Goal: Check status: Check status

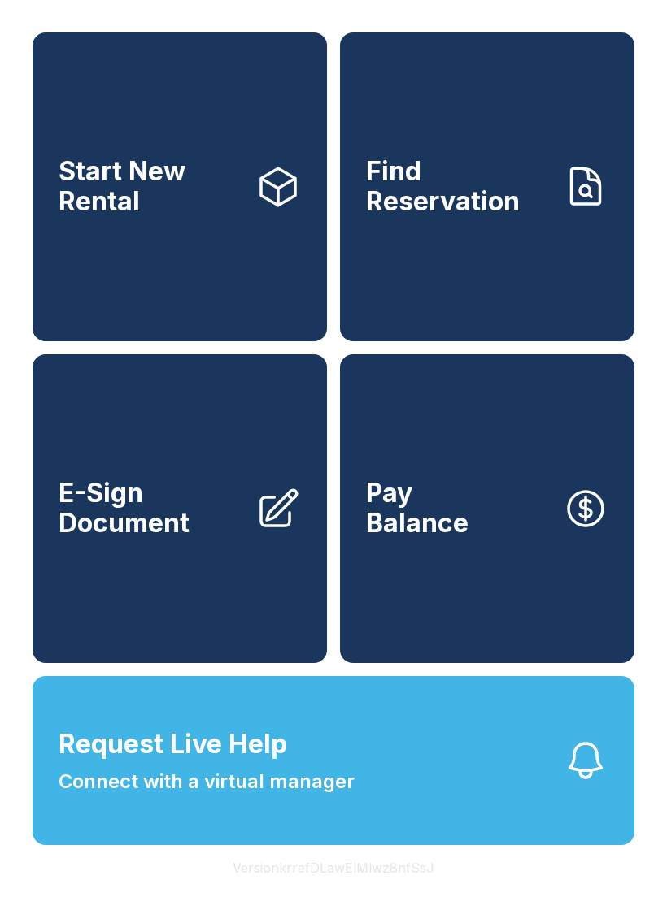
scroll to position [20, 0]
click at [306, 792] on span "Connect with a virtual manager" at bounding box center [207, 781] width 296 height 29
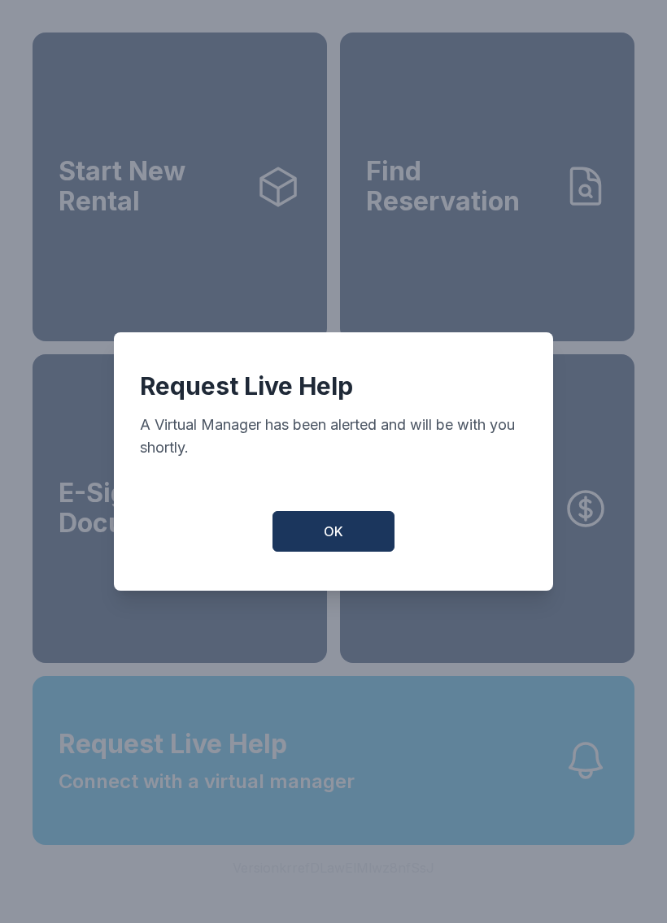
click at [336, 531] on span "OK" at bounding box center [334, 532] width 20 height 20
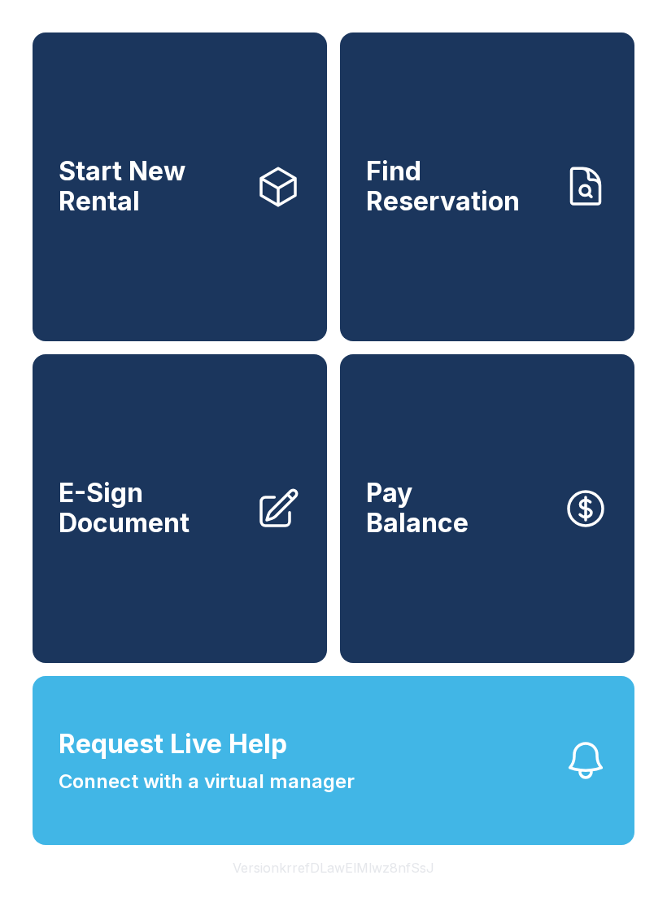
click at [296, 845] on button "Request Live Help Connect with a virtual manager" at bounding box center [334, 760] width 602 height 169
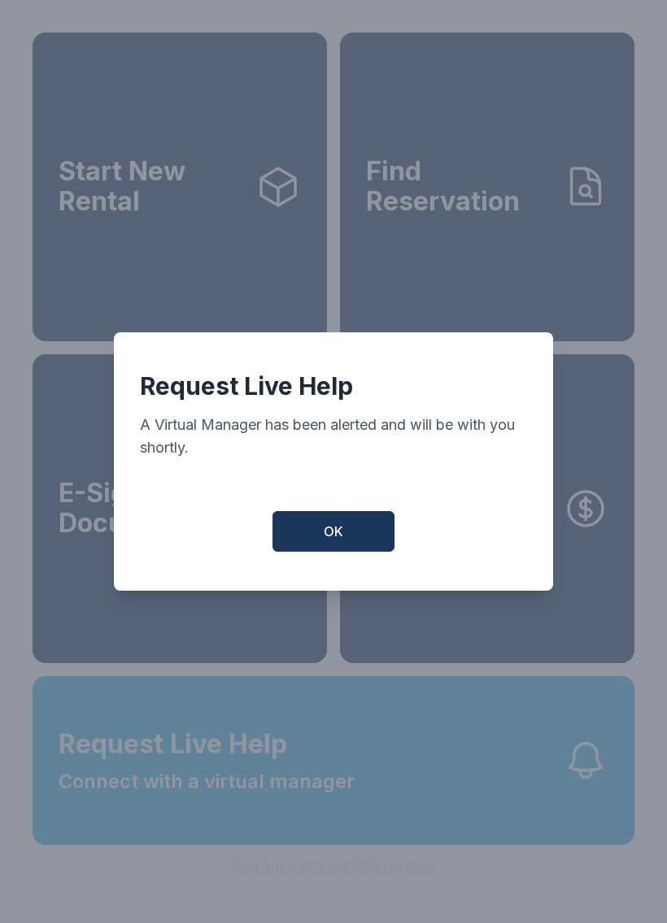
click at [324, 541] on span "OK" at bounding box center [334, 532] width 20 height 20
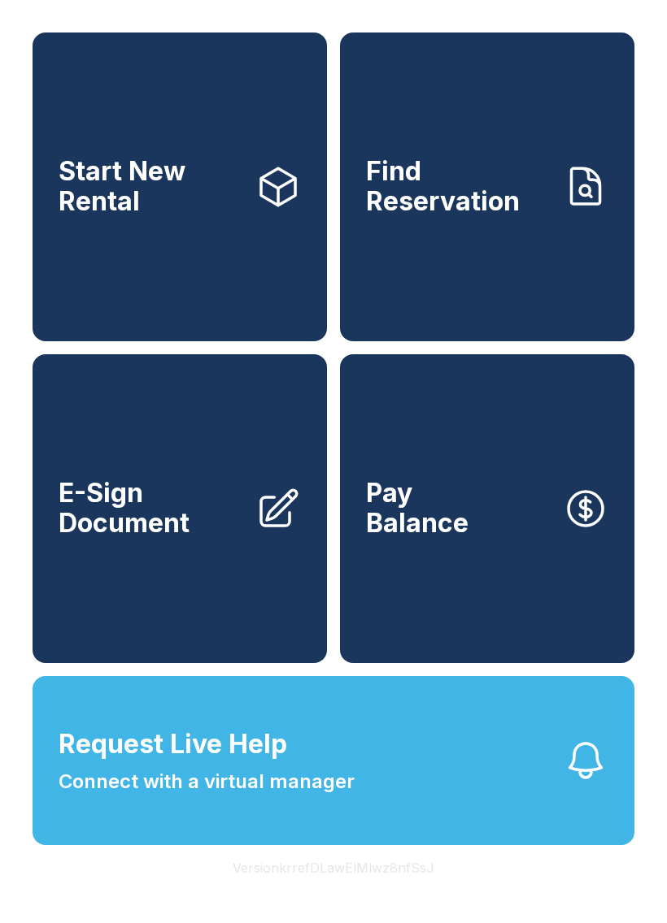
click at [445, 245] on link "Find Reservation" at bounding box center [487, 187] width 294 height 309
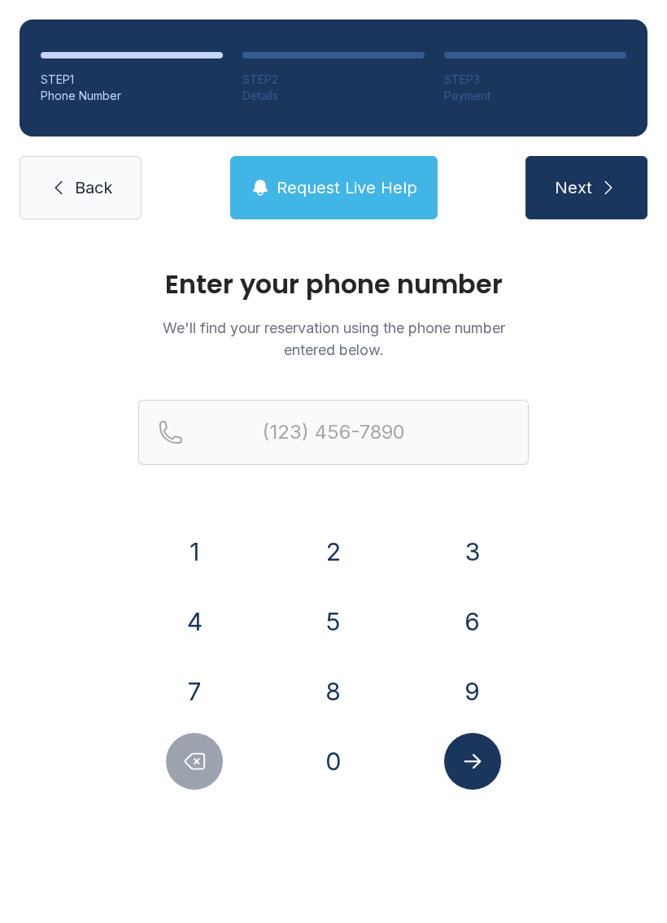
click at [320, 695] on button "8" at bounding box center [333, 691] width 57 height 57
click at [484, 632] on button "6" at bounding box center [472, 621] width 57 height 57
click at [345, 626] on button "5" at bounding box center [333, 621] width 57 height 57
click at [445, 551] on button "3" at bounding box center [472, 552] width 57 height 57
click at [342, 775] on button "0" at bounding box center [333, 761] width 57 height 57
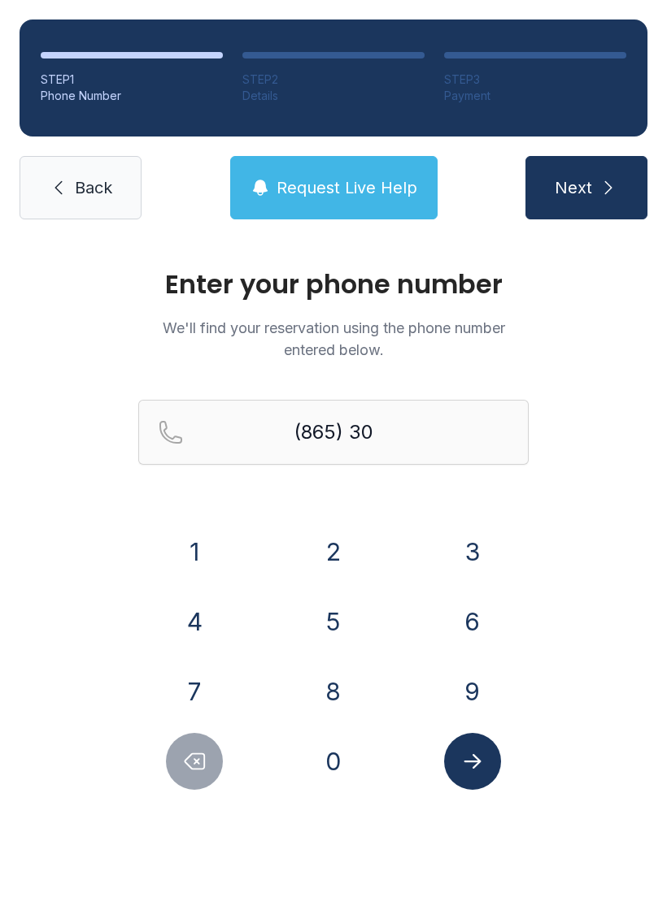
click at [221, 684] on button "7" at bounding box center [194, 691] width 57 height 57
click at [331, 770] on button "0" at bounding box center [333, 761] width 57 height 57
click at [469, 693] on button "9" at bounding box center [472, 691] width 57 height 57
click at [331, 567] on button "2" at bounding box center [333, 552] width 57 height 57
click at [329, 783] on button "0" at bounding box center [333, 761] width 57 height 57
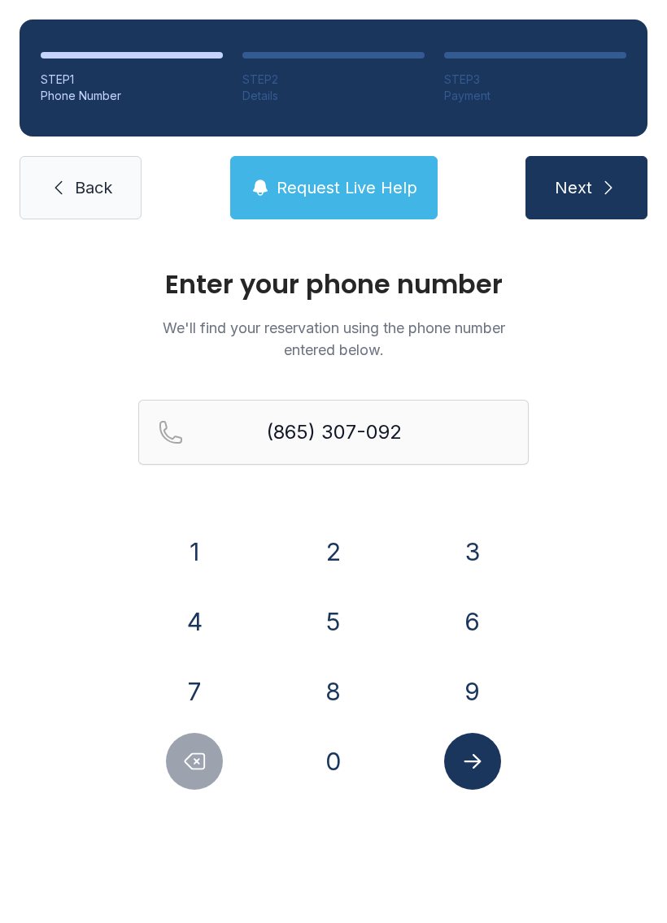
type input "[PHONE_NUMBER]"
click at [476, 802] on div "Enter your phone number We'll find your reservation using the phone number ente…" at bounding box center [333, 547] width 667 height 616
click at [471, 784] on button "Submit lookup form" at bounding box center [472, 761] width 57 height 57
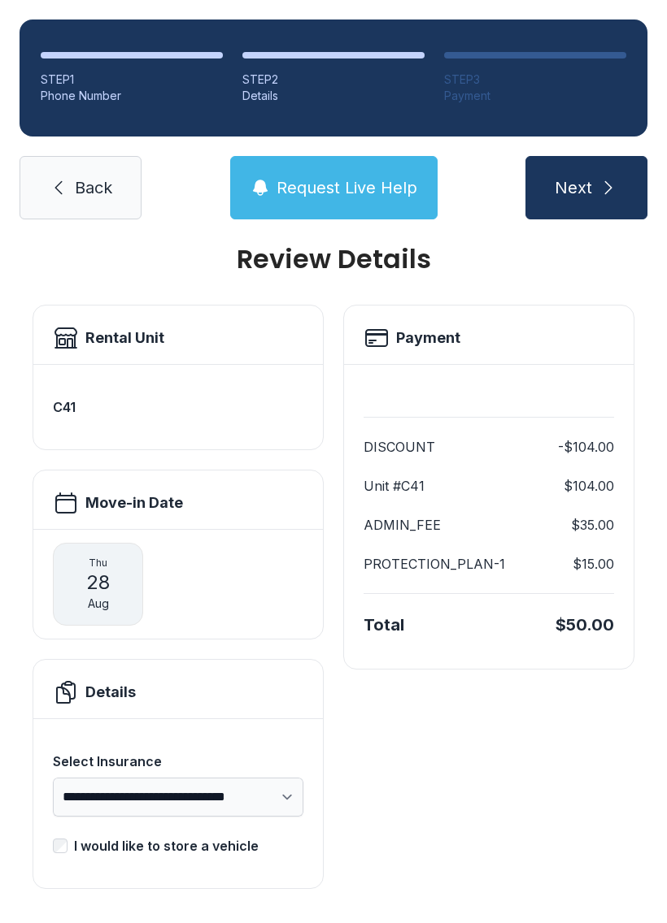
scroll to position [20, 0]
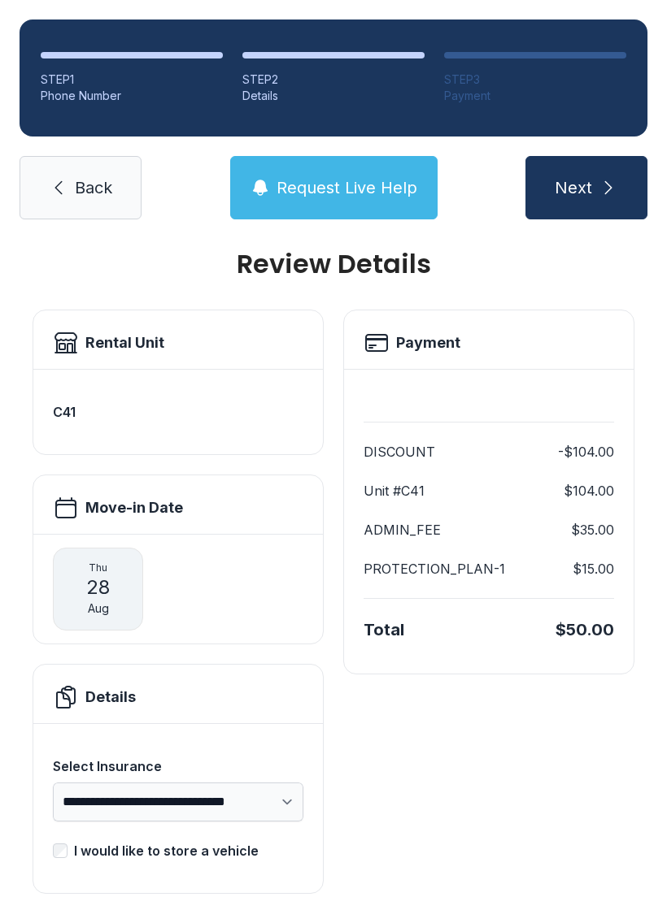
click at [563, 157] on button "Next" at bounding box center [586, 187] width 122 height 63
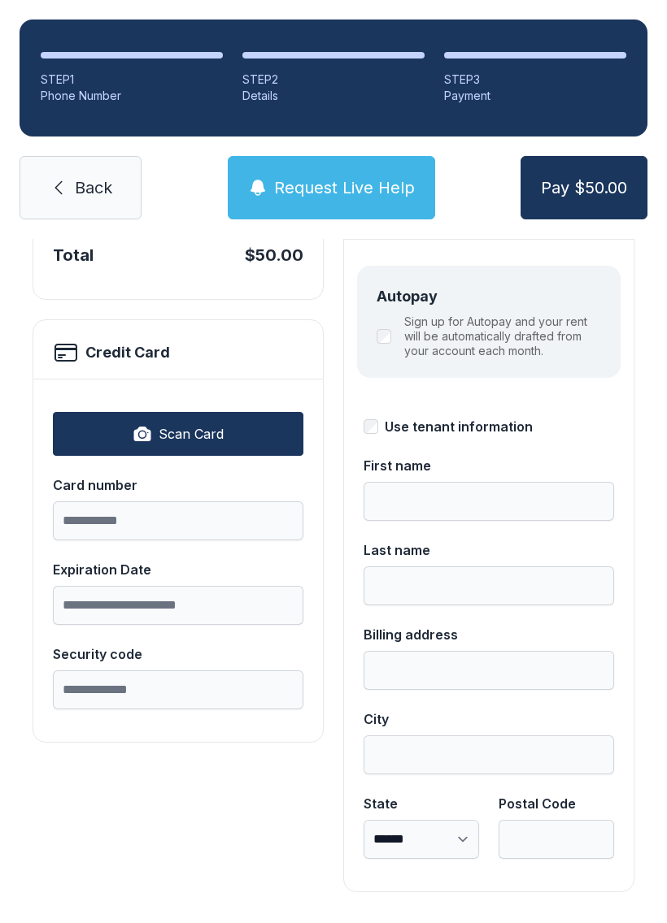
scroll to position [177, 0]
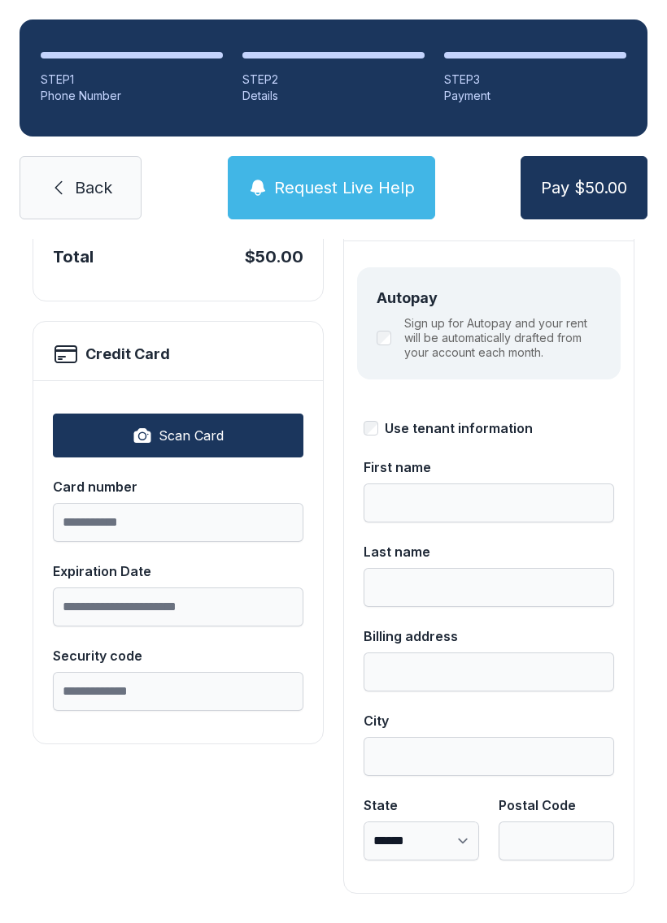
click at [31, 203] on link "Back" at bounding box center [81, 187] width 122 height 63
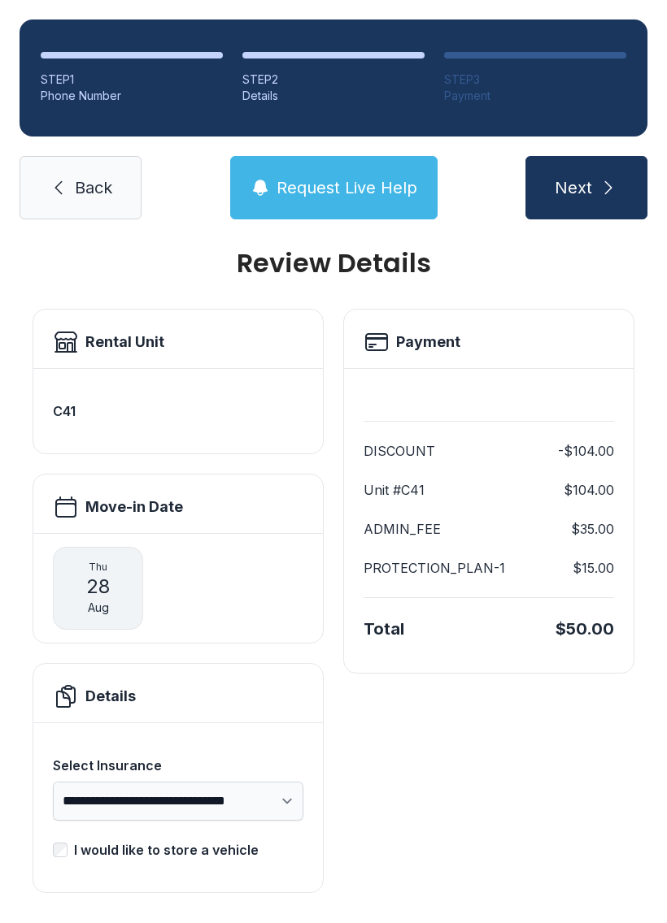
scroll to position [20, 0]
click at [58, 185] on icon at bounding box center [59, 188] width 20 height 20
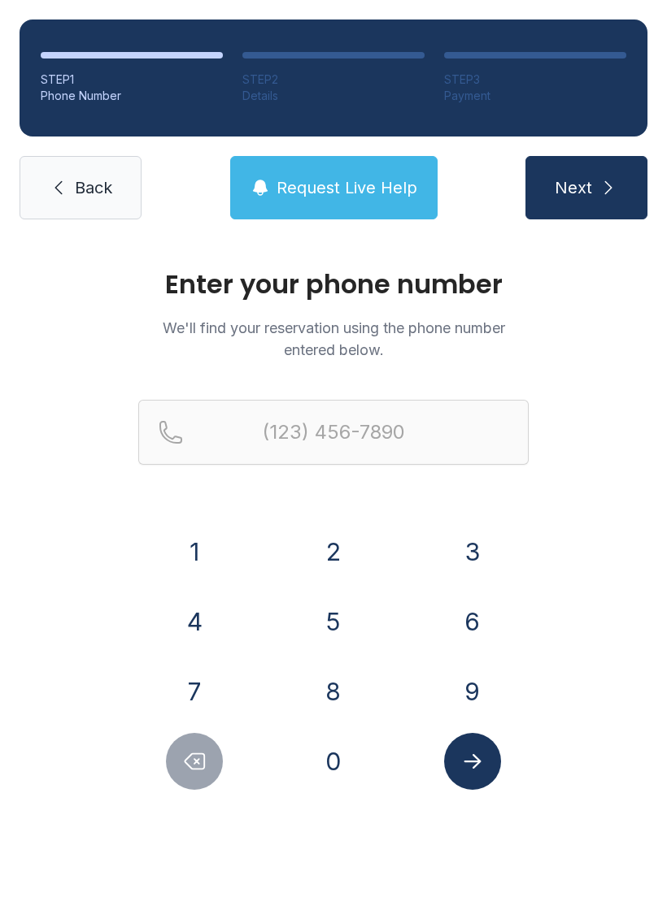
click at [59, 200] on link "Back" at bounding box center [81, 187] width 122 height 63
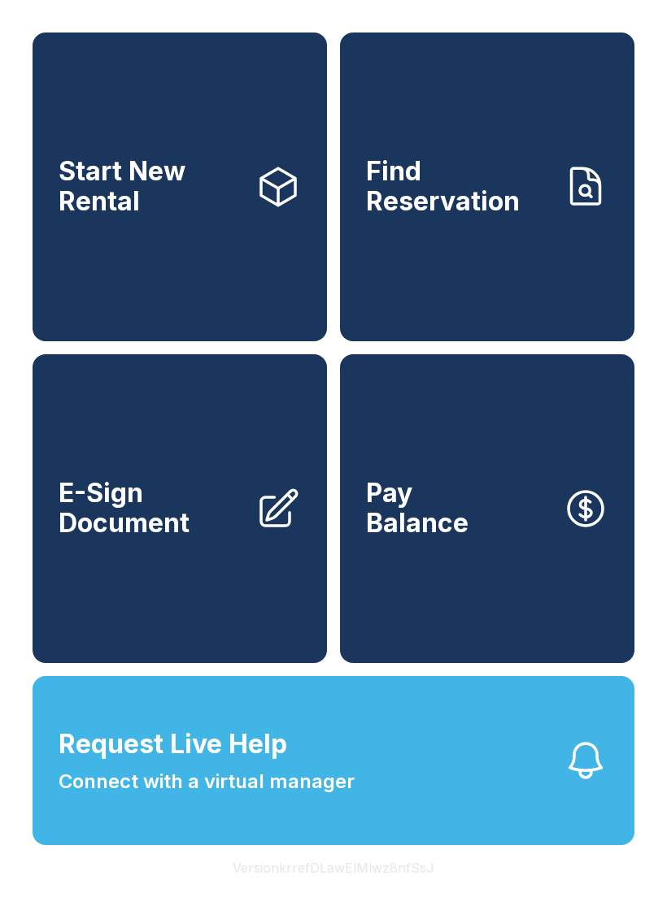
click at [218, 797] on span "Connect with a virtual manager" at bounding box center [207, 781] width 296 height 29
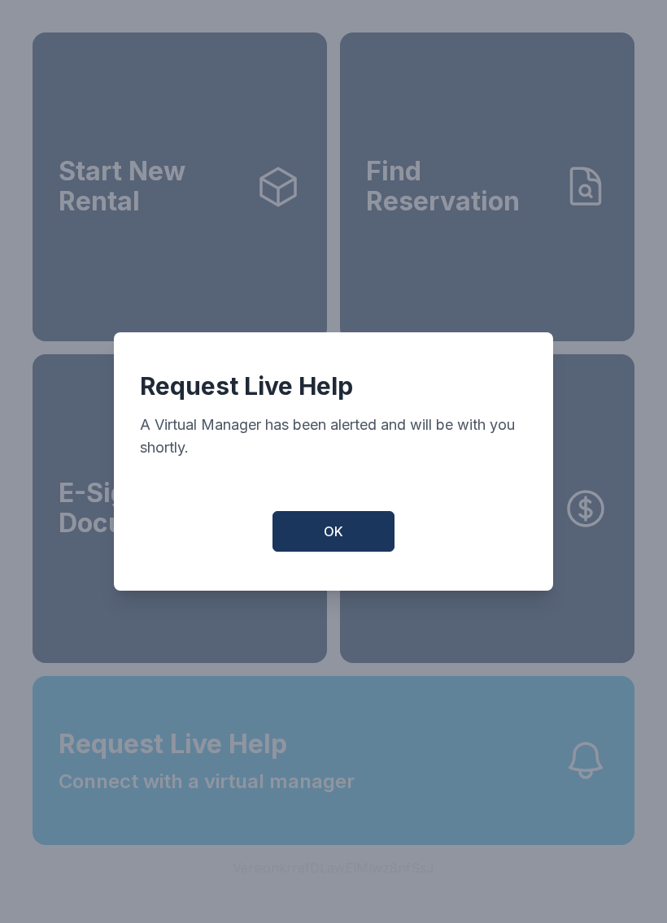
click at [314, 541] on button "OK" at bounding box center [333, 531] width 122 height 41
